Goal: Task Accomplishment & Management: Use online tool/utility

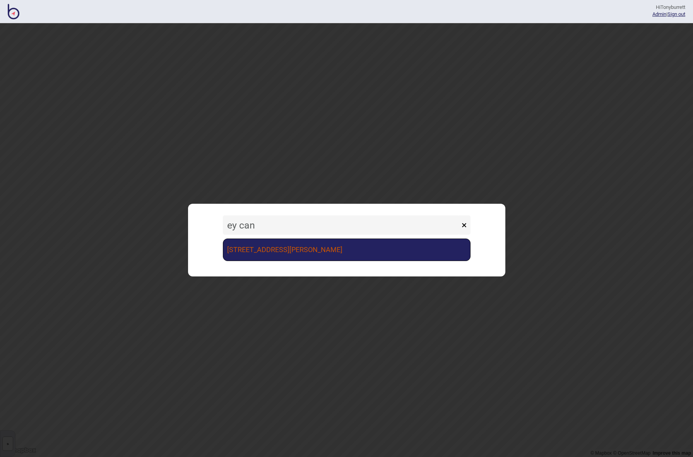
type input "ey can"
click at [289, 253] on link "[STREET_ADDRESS][PERSON_NAME]" at bounding box center [347, 250] width 248 height 22
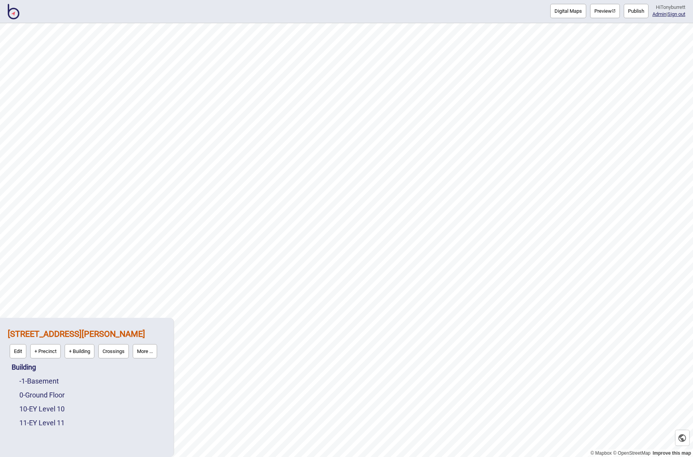
click at [571, 12] on button "Digital Maps" at bounding box center [568, 11] width 36 height 14
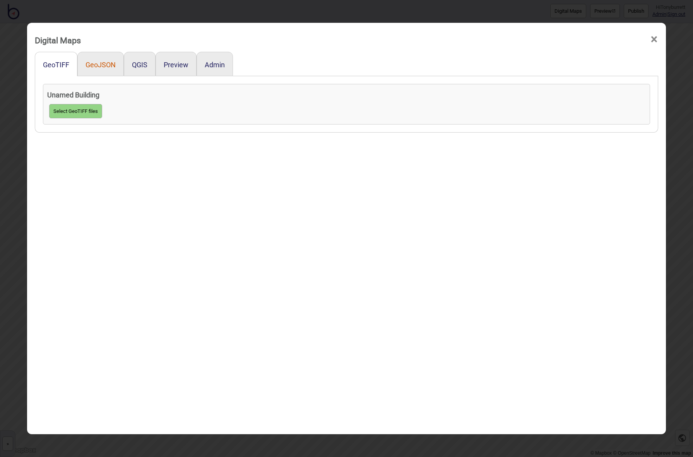
click at [104, 62] on button "GeoJSON" at bounding box center [100, 65] width 30 height 8
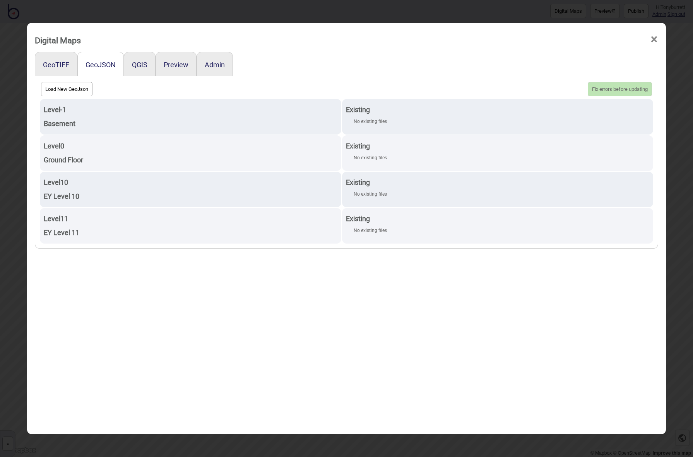
click at [59, 87] on button "Load New GeoJson" at bounding box center [66, 89] width 51 height 14
click input "file" at bounding box center [0, 0] width 0 height 0
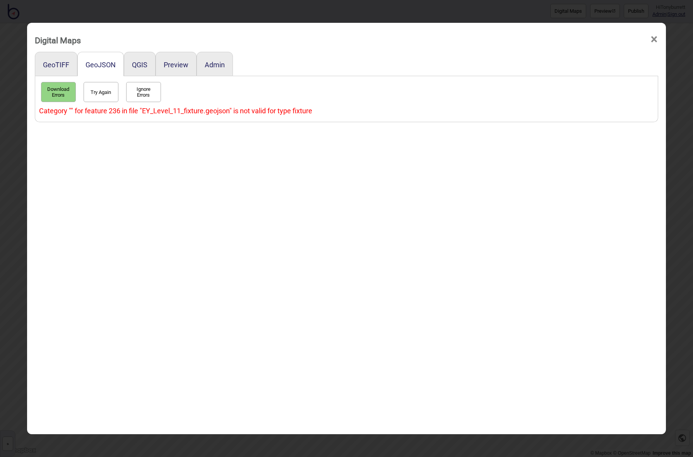
click at [273, 112] on div "Category "" for feature 236 in file "EY_Level_11_fixture.geojson" is not valid …" at bounding box center [346, 111] width 615 height 14
click at [272, 211] on div "GeoTIFF GeoJSON QGIS Preview Admin Download Errors Try Again Ignore Errors Cate…" at bounding box center [346, 258] width 623 height 412
click at [139, 110] on div "Category "" for feature 236 in file "EY_Level_11_fixture.geojson" is not valid …" at bounding box center [346, 111] width 615 height 14
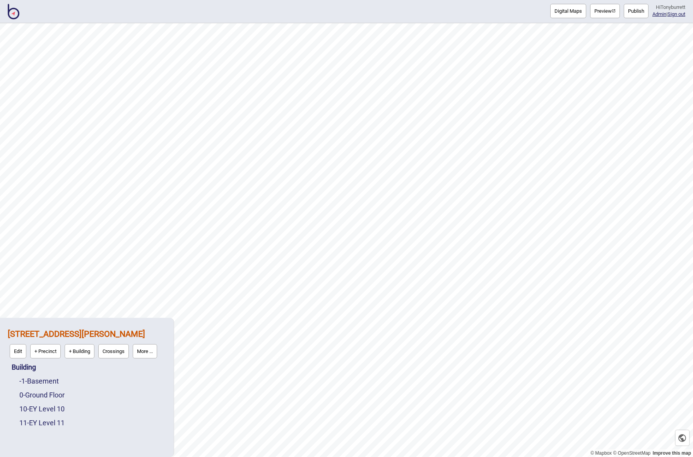
click at [550, 10] on button "Digital Maps" at bounding box center [568, 11] width 36 height 14
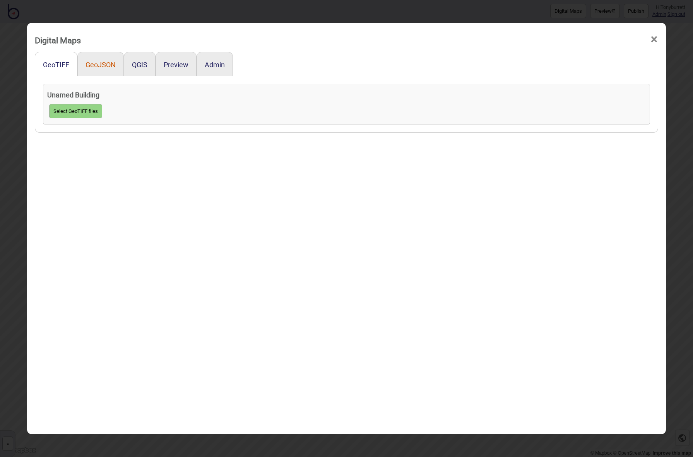
click at [106, 68] on button "GeoJSON" at bounding box center [100, 65] width 30 height 8
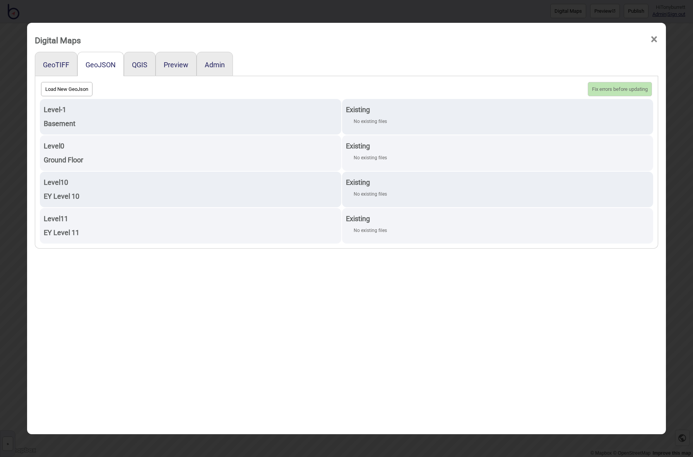
click at [66, 87] on button "Load New GeoJson" at bounding box center [66, 89] width 51 height 14
click input "file" at bounding box center [0, 0] width 0 height 0
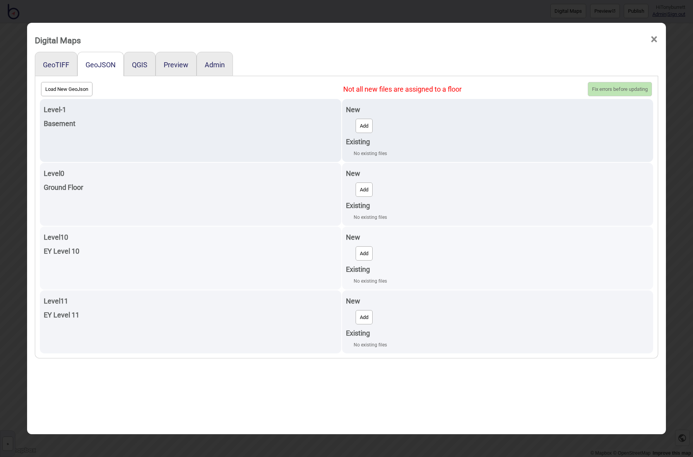
click at [372, 253] on button "Add" at bounding box center [363, 253] width 17 height 14
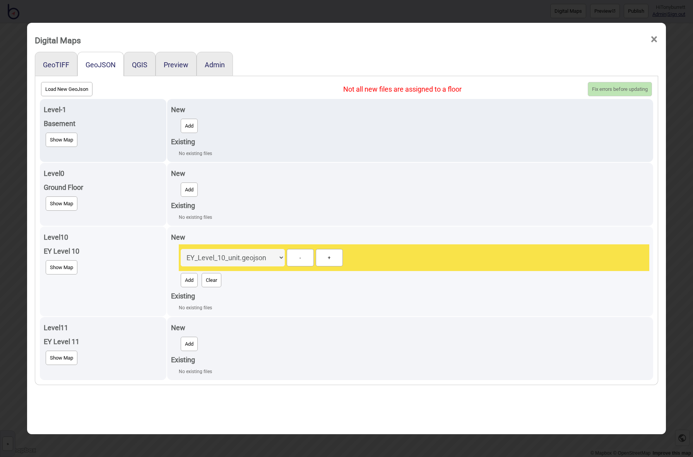
click at [193, 275] on button "Add" at bounding box center [189, 280] width 17 height 14
select select "EY_Level_10_level.geojson"
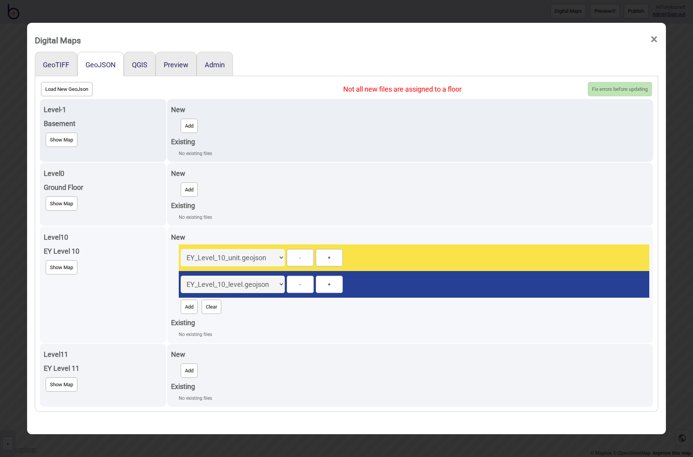
click at [194, 300] on button "Add" at bounding box center [189, 307] width 17 height 14
select select "EY_Level_10_fixture.geojson"
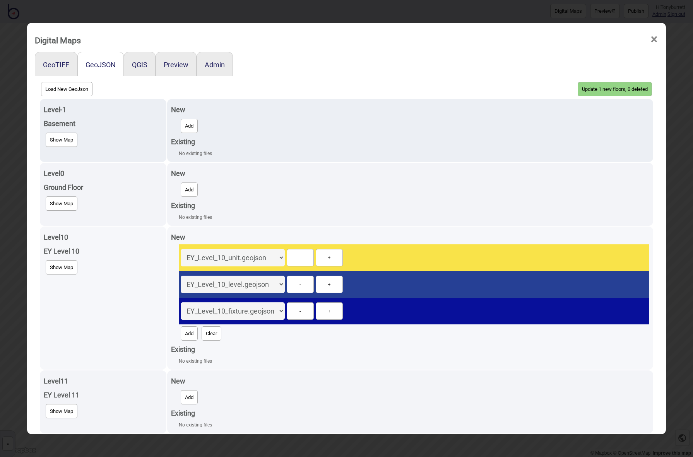
click at [133, 283] on td "Level 10 EY Level 10 Show Map" at bounding box center [103, 298] width 126 height 143
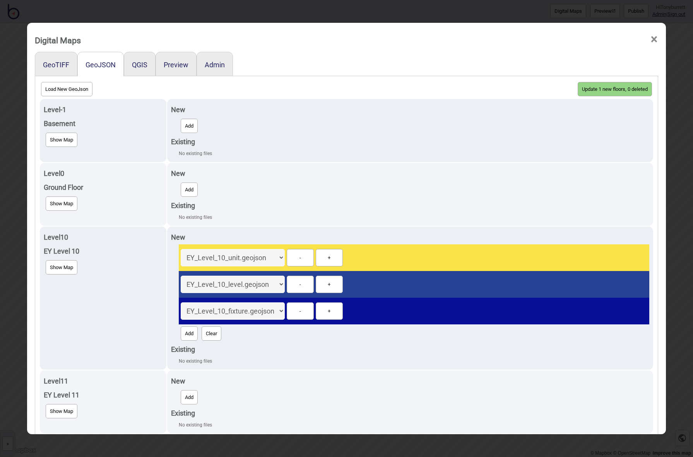
click at [605, 88] on button "Update 1 new floors, 0 deleted" at bounding box center [614, 89] width 74 height 14
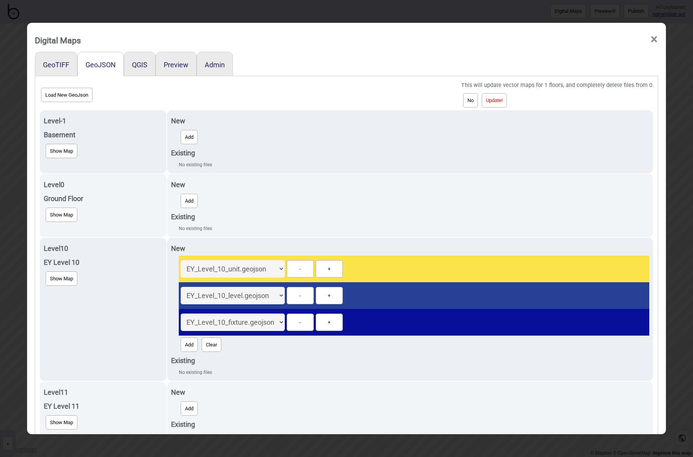
click at [501, 103] on button "Update!" at bounding box center [494, 100] width 25 height 14
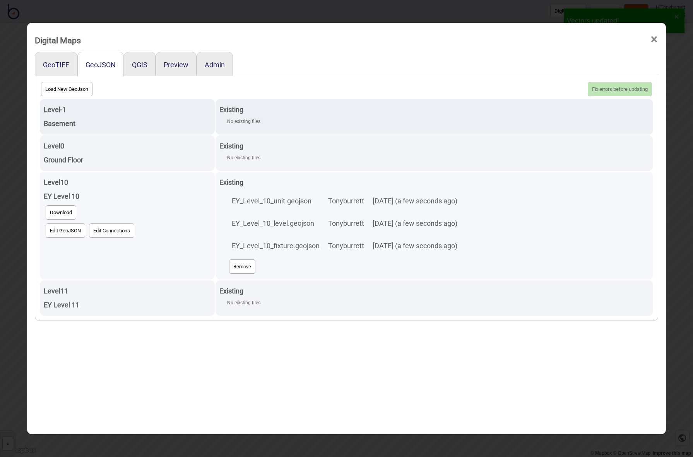
click at [51, 232] on button "Edit GeoJSON" at bounding box center [65, 231] width 39 height 14
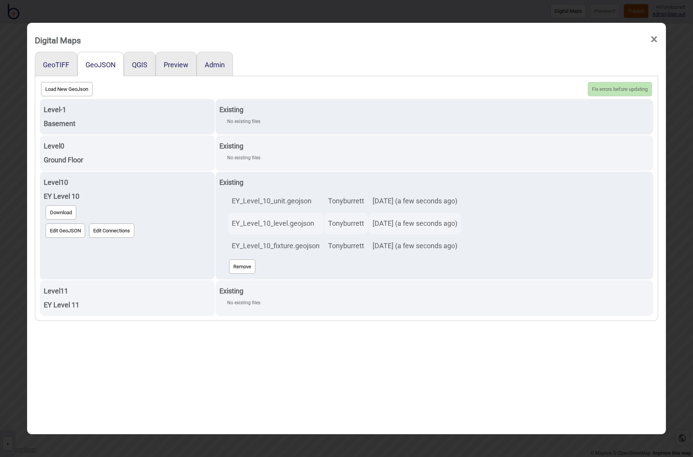
click at [656, 41] on span "×" at bounding box center [654, 40] width 8 height 26
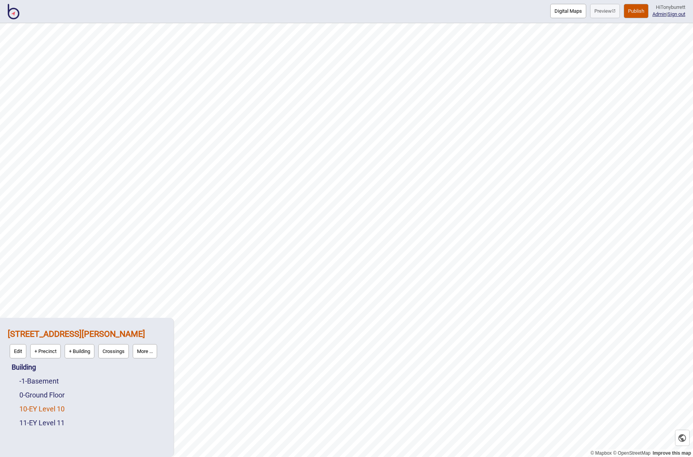
click at [38, 405] on link "10 - EY Level 10" at bounding box center [41, 409] width 45 height 8
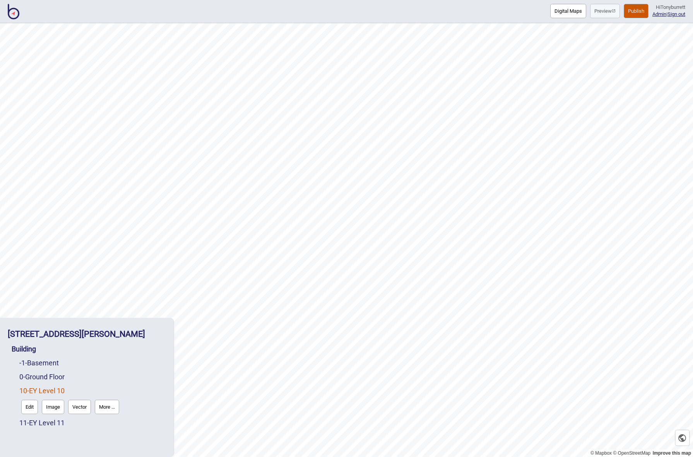
click at [29, 405] on button "Edit" at bounding box center [29, 407] width 17 height 14
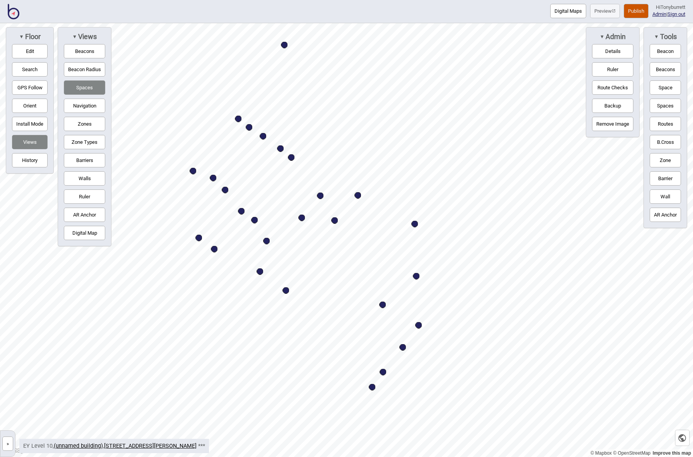
click at [77, 236] on button "Digital Map" at bounding box center [84, 233] width 41 height 14
click at [10, 444] on button "»" at bounding box center [7, 444] width 11 height 14
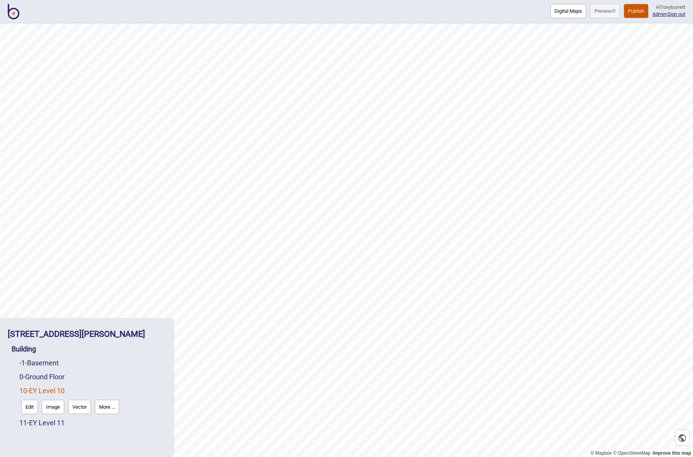
click at [85, 432] on div "121 Marcus Clarke St EY Canberra Building -1 - Basement 0 - Ground Floor 10 - E…" at bounding box center [87, 378] width 166 height 112
click at [557, 9] on button "Digital Maps" at bounding box center [568, 11] width 36 height 14
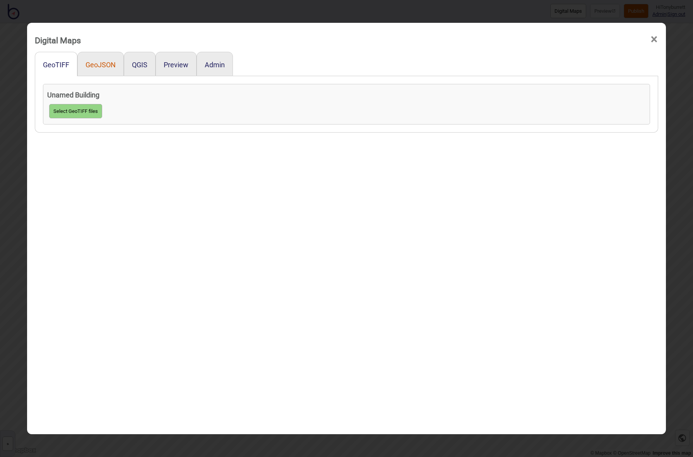
click at [101, 64] on button "GeoJSON" at bounding box center [100, 65] width 30 height 8
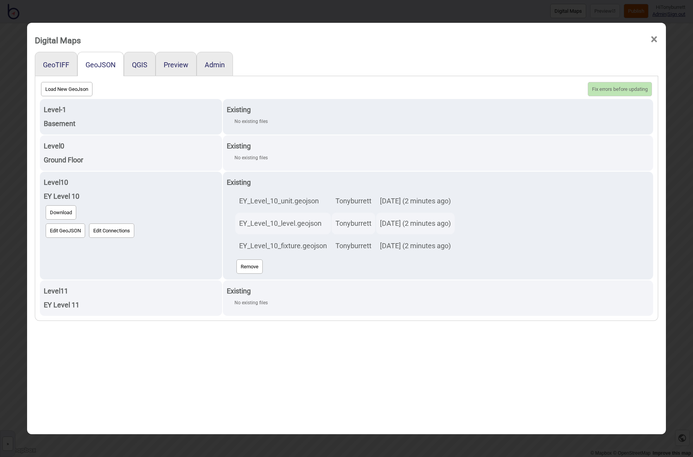
click at [64, 89] on button "Load New GeoJson" at bounding box center [66, 89] width 51 height 14
click input "file" at bounding box center [0, 0] width 0 height 0
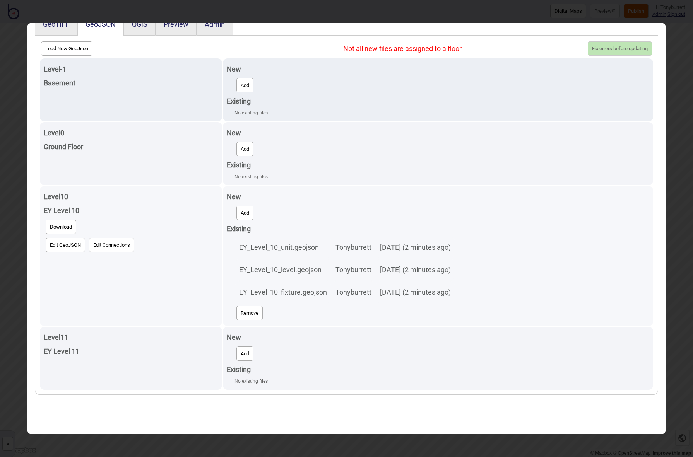
scroll to position [41, 0]
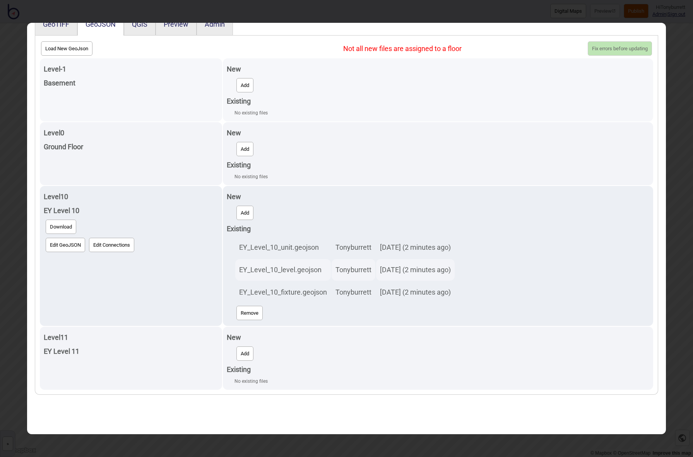
click at [237, 82] on button "Add" at bounding box center [244, 85] width 17 height 14
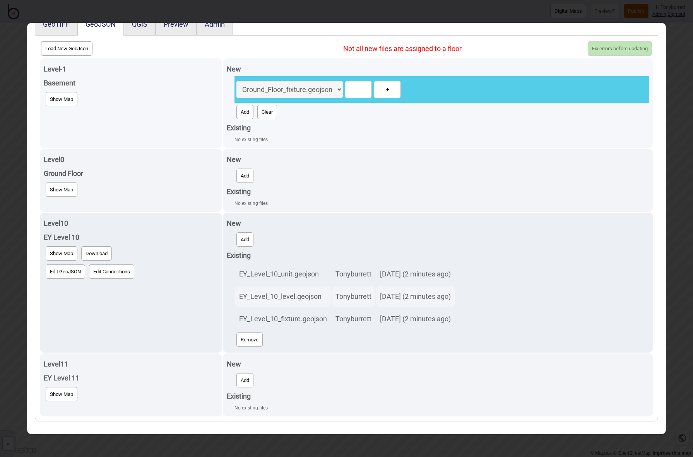
select select "Basement_fixture.geojson"
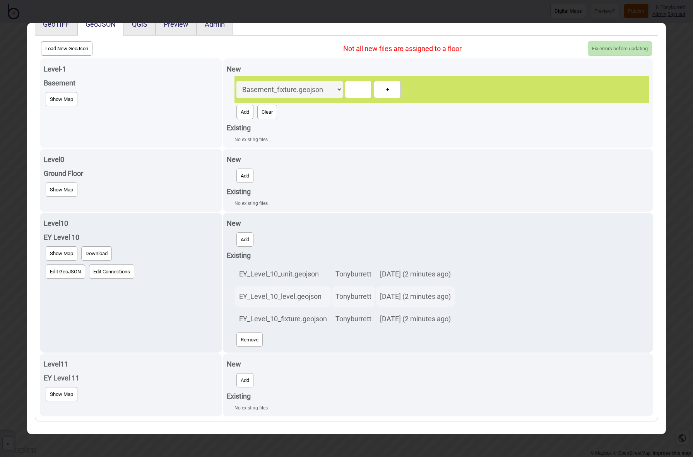
click at [236, 106] on button "Add" at bounding box center [244, 112] width 17 height 14
select select "Basement_level.geojson"
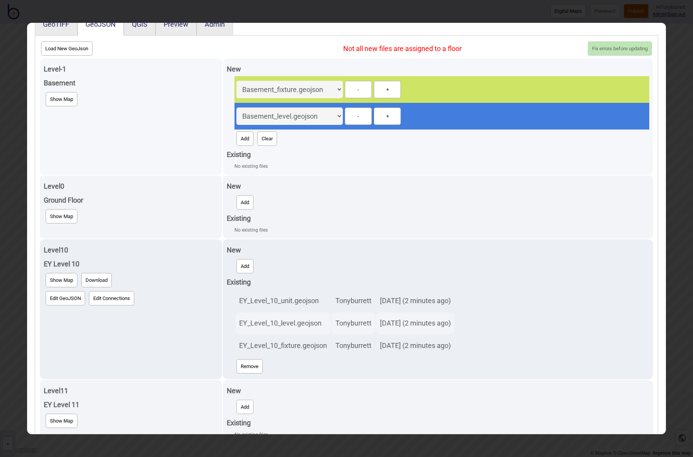
click at [236, 131] on button "Add" at bounding box center [244, 138] width 17 height 14
select select "Basement_unit.geojson"
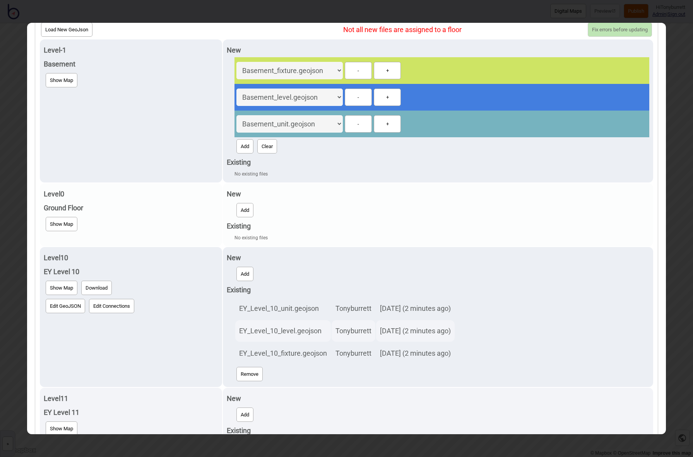
scroll to position [59, 0]
click at [240, 201] on div "Add" at bounding box center [441, 210] width 415 height 18
click at [240, 203] on button "Add" at bounding box center [244, 210] width 17 height 14
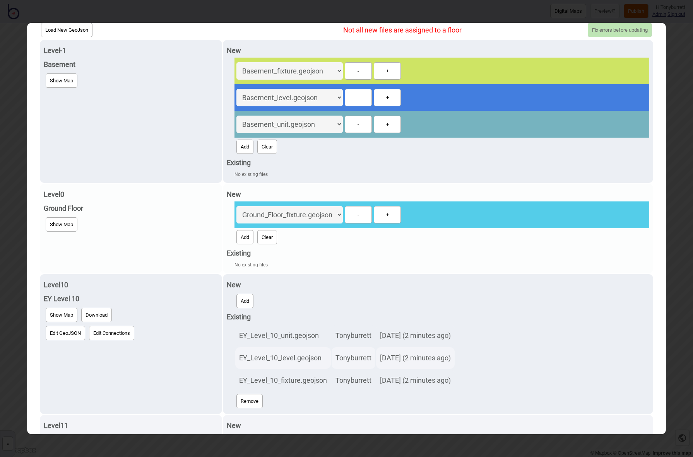
click at [241, 230] on button "Add" at bounding box center [244, 237] width 17 height 14
select select "Ground_Floor_unit.geojson"
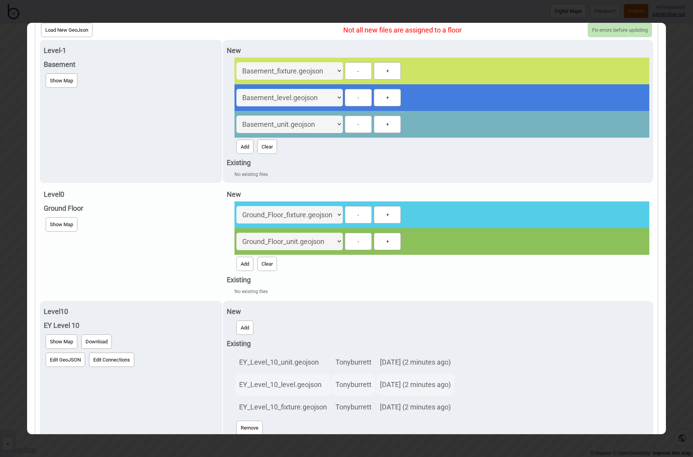
click at [239, 257] on button "Add" at bounding box center [244, 264] width 17 height 14
select select "Ground_Floor_level.geojson"
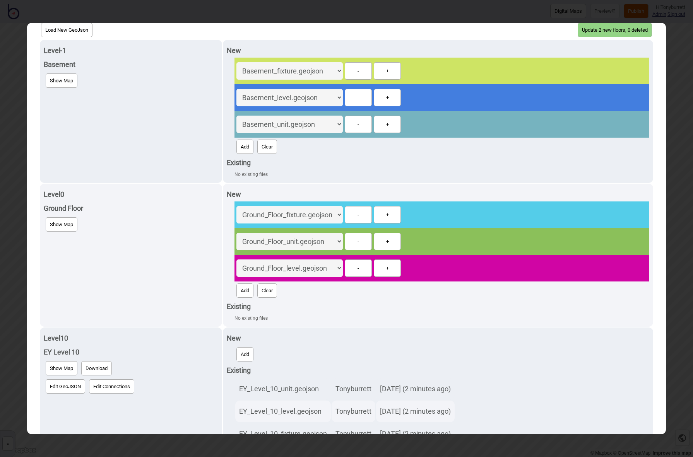
click at [624, 30] on button "Update 2 new floors, 0 deleted" at bounding box center [614, 30] width 74 height 14
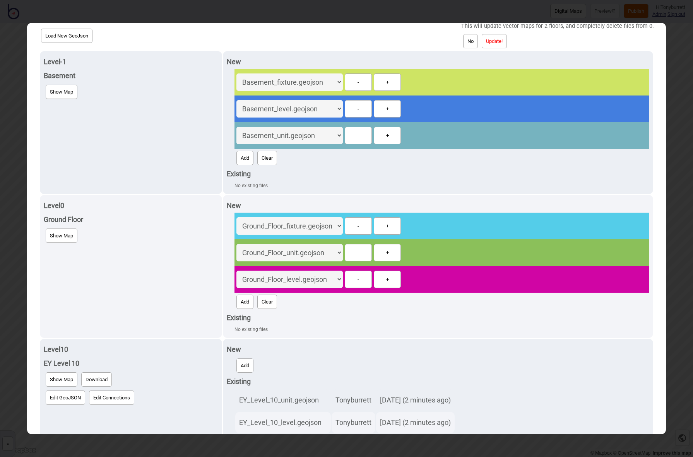
click at [493, 40] on button "Update!" at bounding box center [494, 41] width 25 height 14
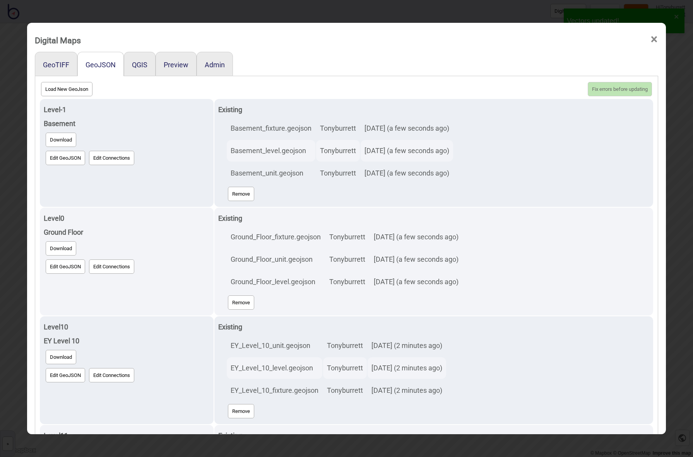
scroll to position [0, 0]
click at [652, 37] on span "×" at bounding box center [654, 40] width 8 height 26
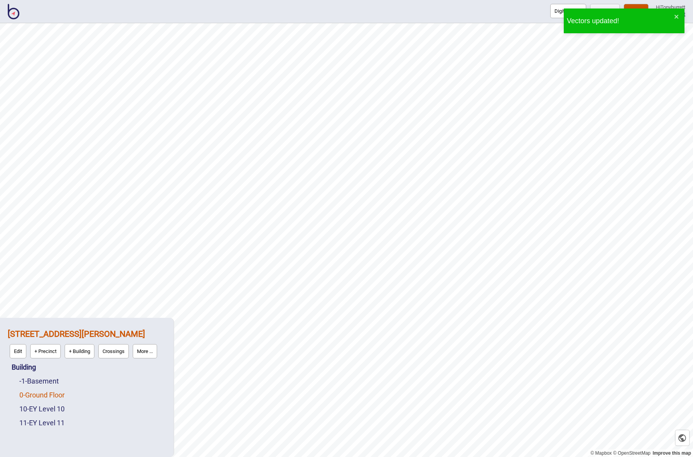
click at [52, 395] on link "0 - Ground Floor" at bounding box center [41, 395] width 45 height 8
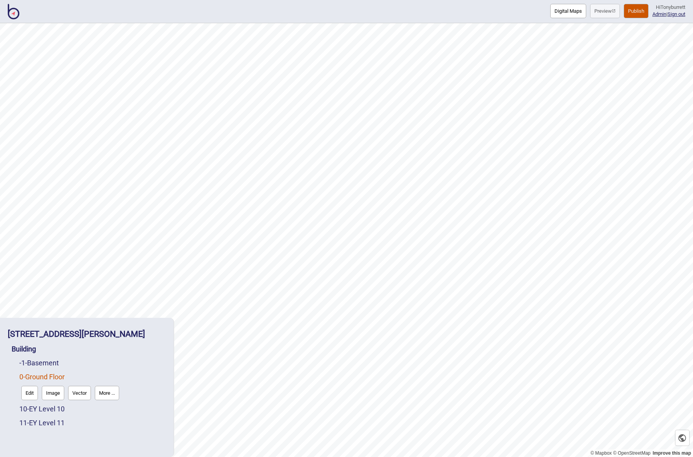
click at [553, 10] on button "Digital Maps" at bounding box center [568, 11] width 36 height 14
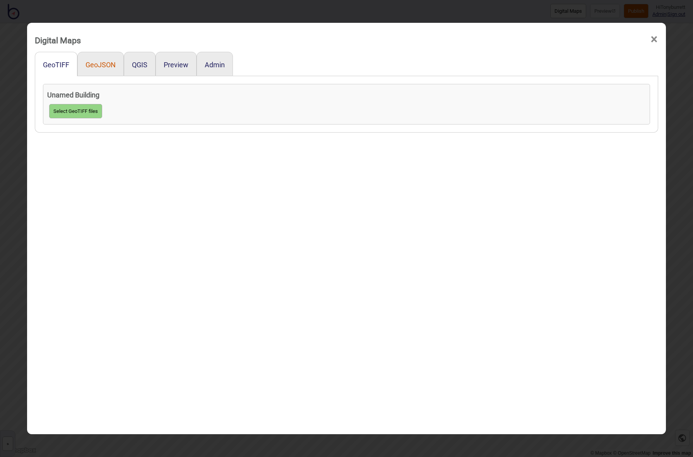
click at [103, 66] on button "GeoJSON" at bounding box center [100, 65] width 30 height 8
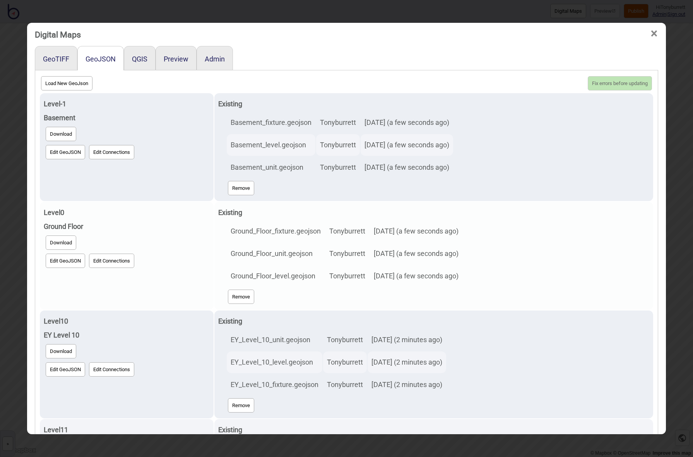
scroll to position [7, 0]
click at [64, 265] on button "Edit GeoJSON" at bounding box center [65, 260] width 39 height 14
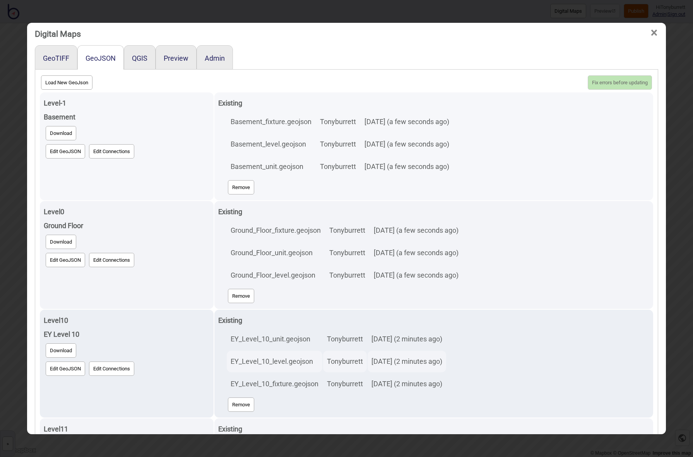
click at [560, 138] on div "Basement_fixture.geojson Tonyburrett 08/25/2025 (a few seconds ago) Basement_le…" at bounding box center [437, 153] width 423 height 86
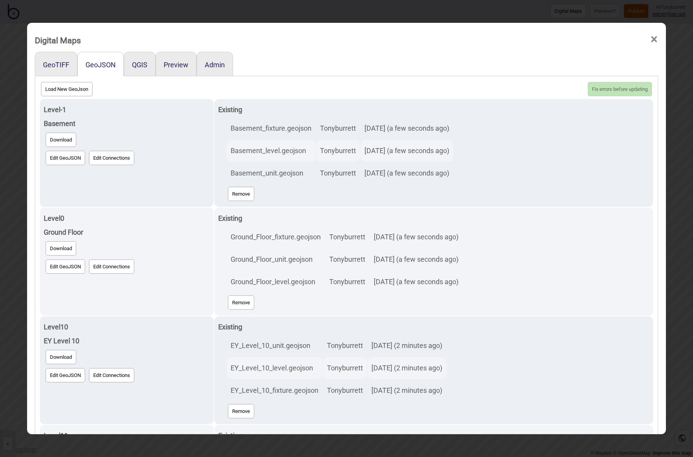
scroll to position [0, 0]
click at [653, 41] on span "×" at bounding box center [654, 40] width 8 height 26
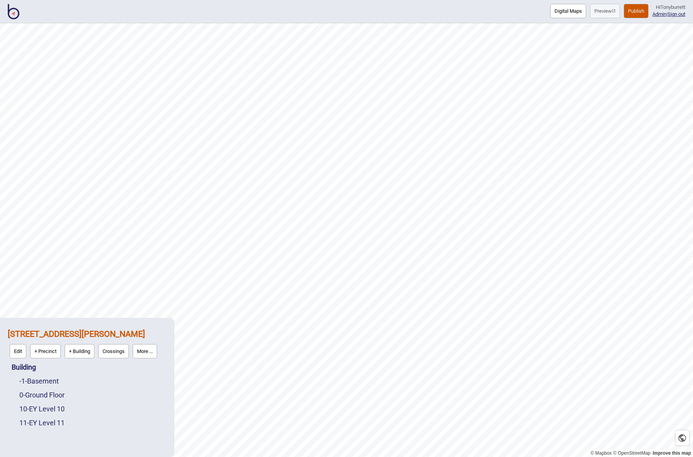
click at [562, 11] on button "Digital Maps" at bounding box center [568, 11] width 36 height 14
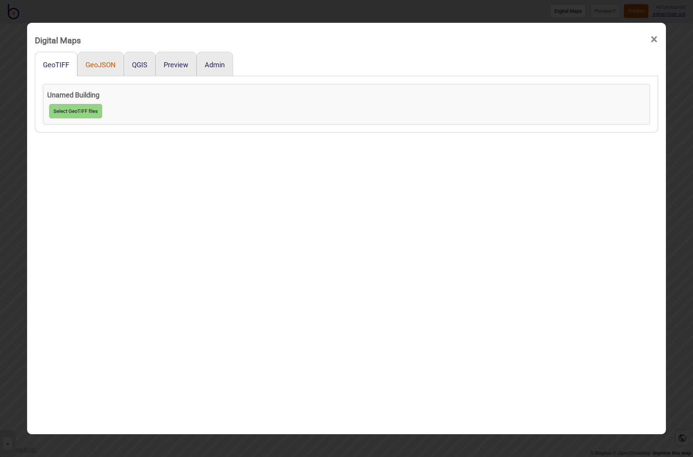
click at [110, 67] on button "GeoJSON" at bounding box center [100, 65] width 30 height 8
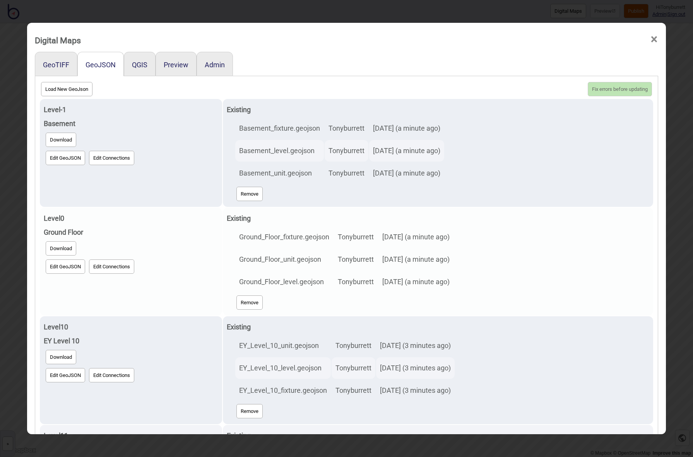
drag, startPoint x: 57, startPoint y: 267, endPoint x: 63, endPoint y: 268, distance: 6.2
click at [57, 267] on button "Edit GeoJSON" at bounding box center [65, 267] width 39 height 14
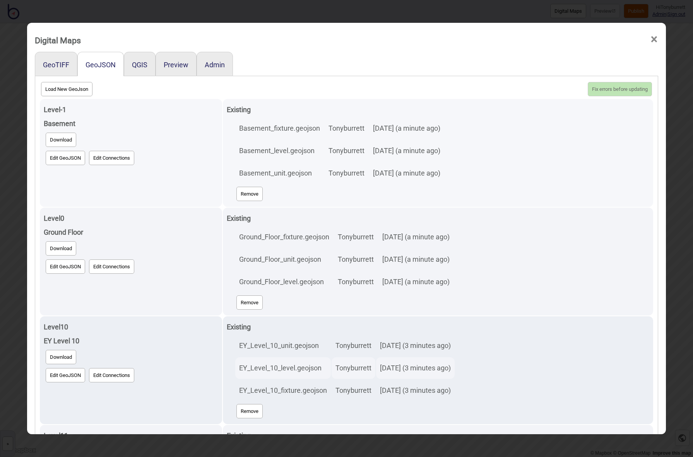
click at [69, 159] on button "Edit GeoJSON" at bounding box center [65, 158] width 39 height 14
drag, startPoint x: 615, startPoint y: 197, endPoint x: 601, endPoint y: 193, distance: 14.5
click at [615, 197] on div "Remove" at bounding box center [441, 194] width 415 height 18
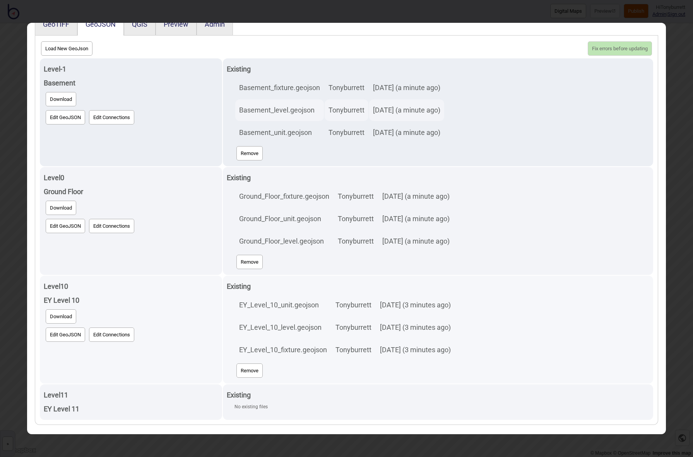
scroll to position [41, 0]
click at [60, 339] on button "Edit GeoJSON" at bounding box center [65, 335] width 39 height 14
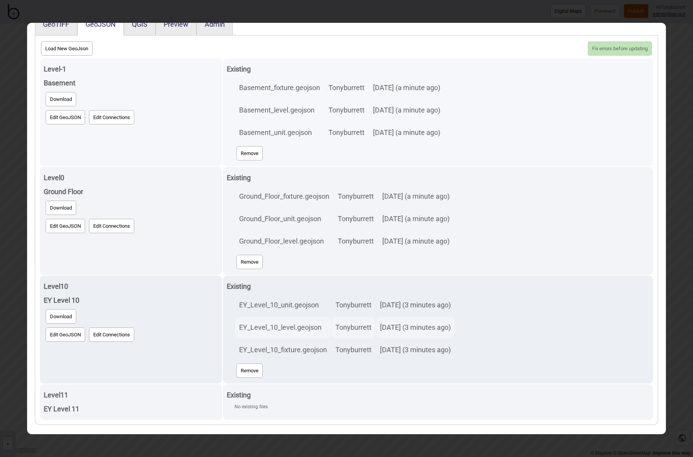
click at [61, 116] on button "Edit GeoJSON" at bounding box center [65, 117] width 39 height 14
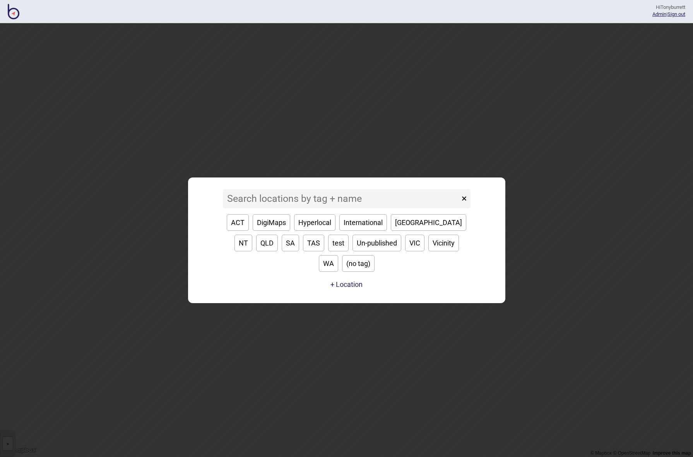
click at [343, 208] on input at bounding box center [341, 198] width 237 height 19
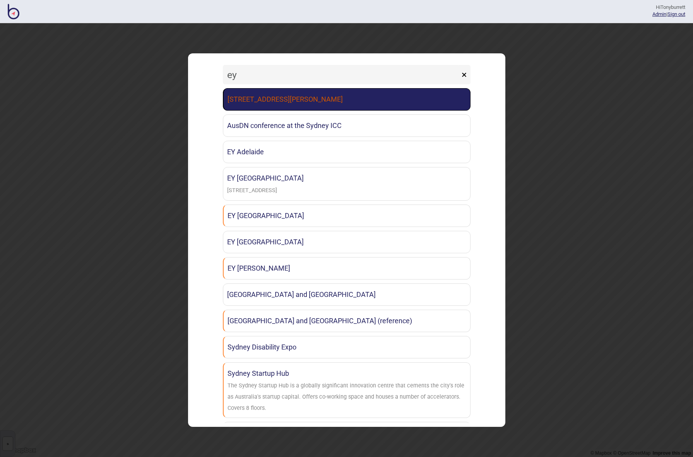
type input "ey"
click at [306, 109] on link "[STREET_ADDRESS][PERSON_NAME]" at bounding box center [347, 99] width 248 height 22
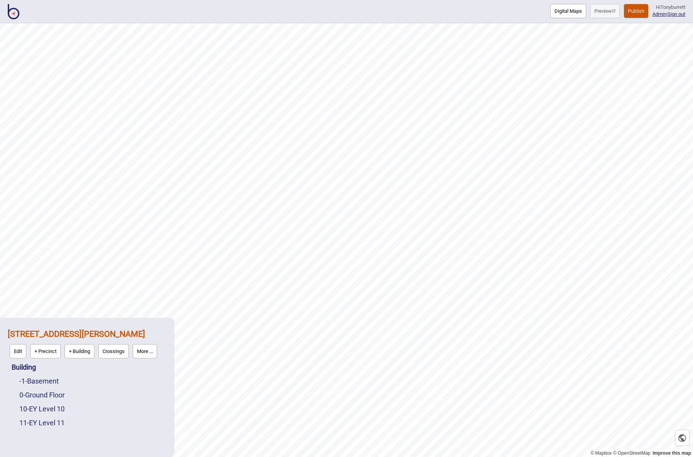
click at [554, 10] on button "Digital Maps" at bounding box center [568, 11] width 36 height 14
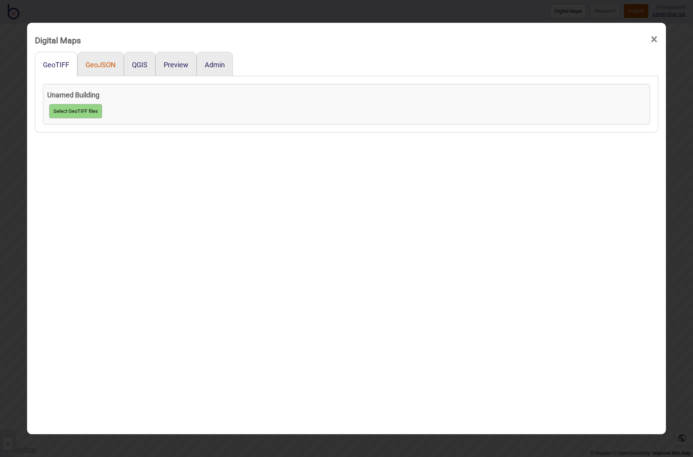
click at [100, 67] on button "GeoJSON" at bounding box center [100, 65] width 30 height 8
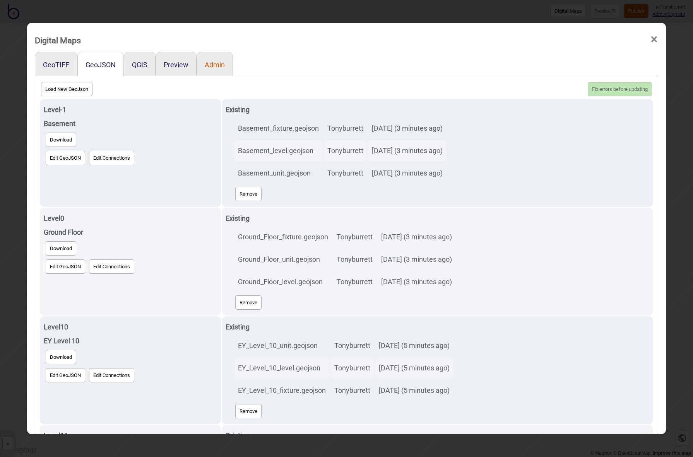
click at [224, 67] on button "Admin" at bounding box center [215, 65] width 20 height 8
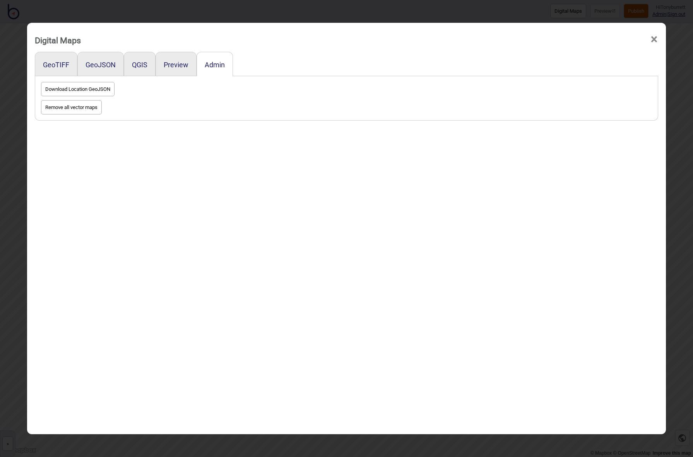
click at [77, 108] on button "Remove all vector maps" at bounding box center [71, 107] width 61 height 14
click at [115, 119] on button "Remove All Digital Map GeoJSON Files!" at bounding box center [107, 118] width 94 height 14
drag, startPoint x: 396, startPoint y: 208, endPoint x: 144, endPoint y: 105, distance: 272.2
click at [396, 208] on div "GeoTIFF GeoJSON QGIS Preview Admin Download Location GeoJSON Remove all vector …" at bounding box center [346, 258] width 623 height 412
click at [93, 64] on button "GeoJSON" at bounding box center [100, 65] width 30 height 8
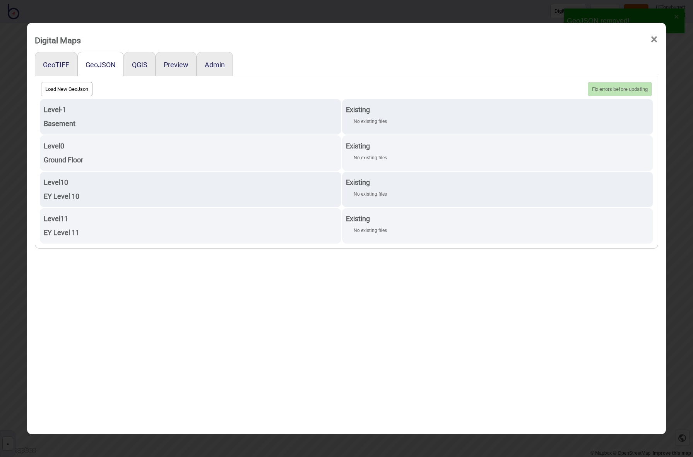
click at [546, 375] on div "GeoTIFF GeoJSON QGIS Preview Admin Load New GeoJson Fix errors before updating …" at bounding box center [346, 258] width 623 height 412
click at [652, 39] on span "×" at bounding box center [654, 40] width 8 height 26
